Goal: Find specific page/section: Find specific page/section

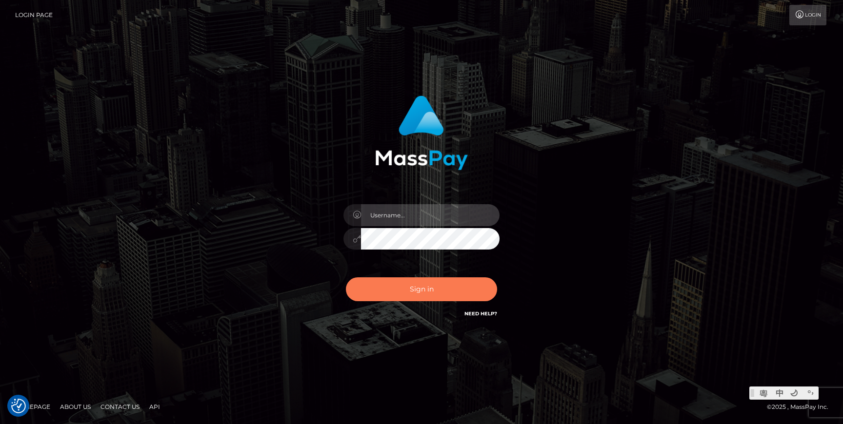
type input "Jonhill.barry"
click at [439, 288] on button "Sign in" at bounding box center [421, 290] width 151 height 24
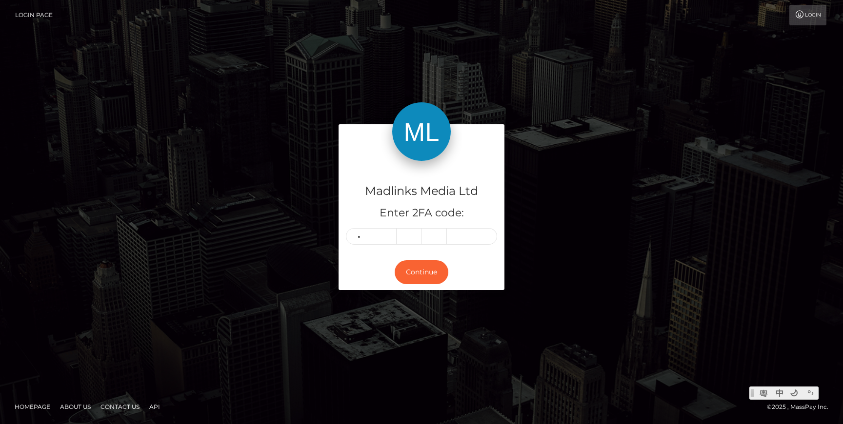
type input "5"
type input "2"
type input "8"
type input "5"
type input "6"
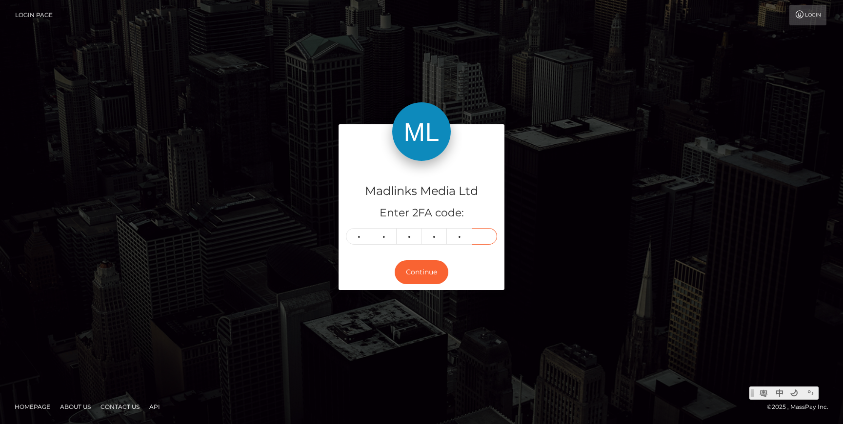
type input "3"
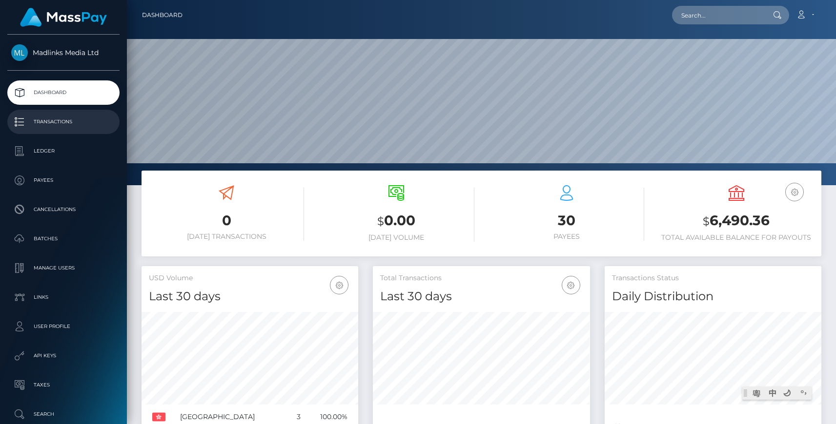
click at [34, 126] on p "Transactions" at bounding box center [63, 122] width 104 height 15
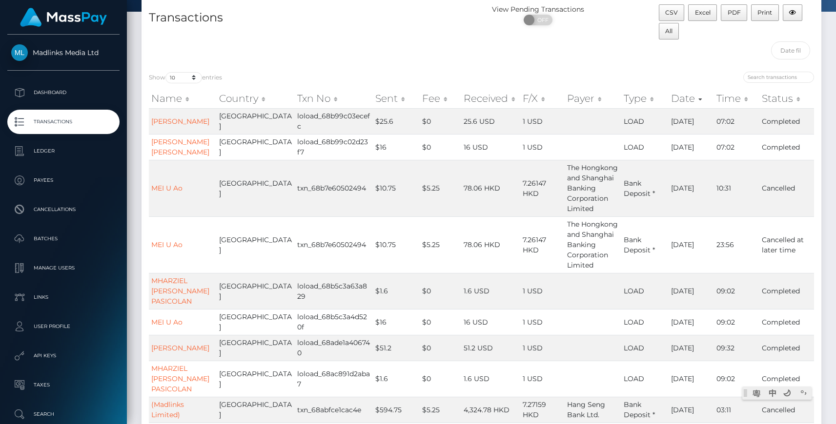
scroll to position [15, 0]
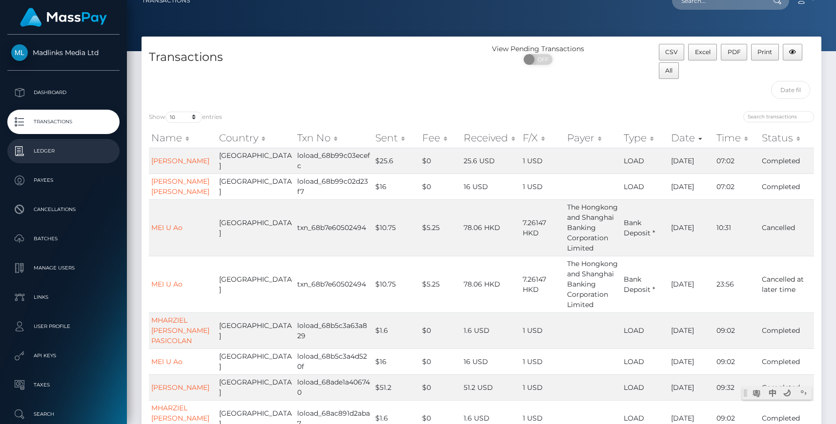
click at [51, 155] on p "Ledger" at bounding box center [63, 151] width 104 height 15
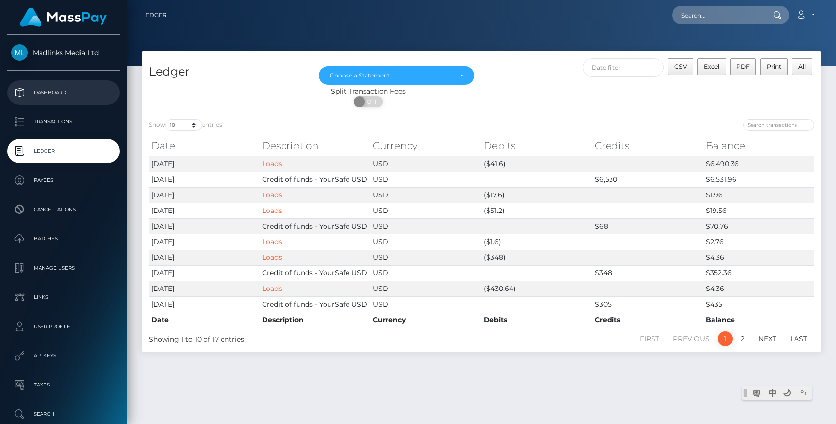
click at [65, 100] on p "Dashboard" at bounding box center [63, 92] width 104 height 15
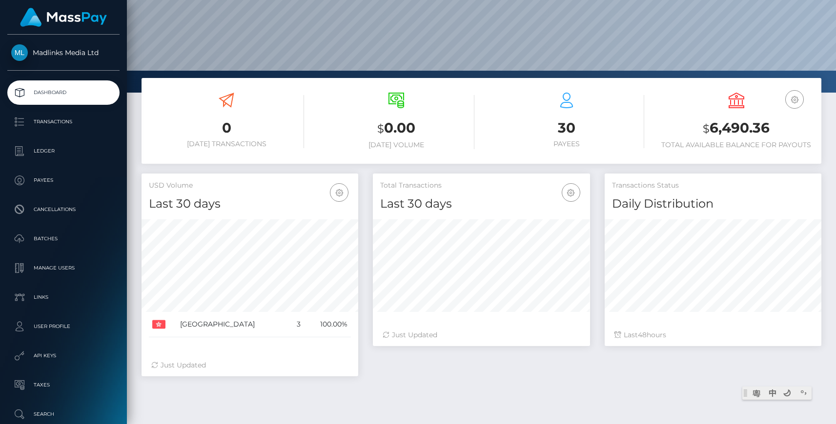
scroll to position [93, 0]
click at [58, 119] on p "Transactions" at bounding box center [63, 122] width 104 height 15
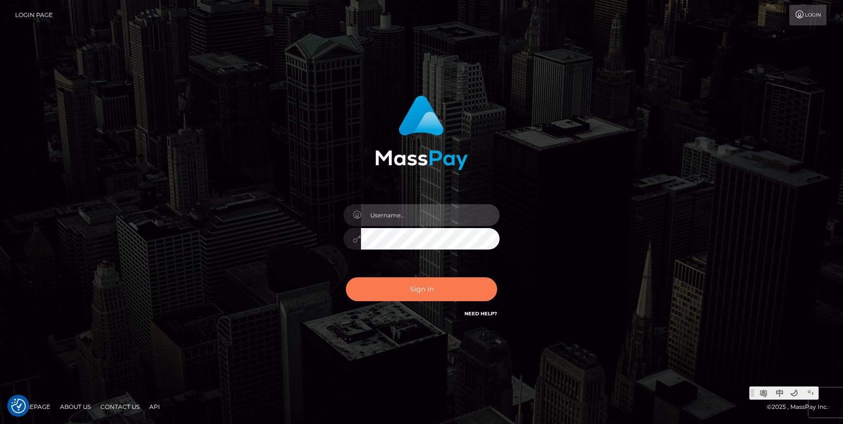
type input "Jonhill.[PERSON_NAME]"
click at [426, 296] on button "Sign in" at bounding box center [421, 290] width 151 height 24
